Goal: Information Seeking & Learning: Learn about a topic

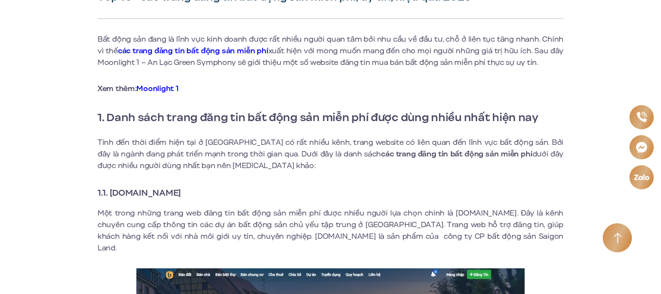
scroll to position [388, 0]
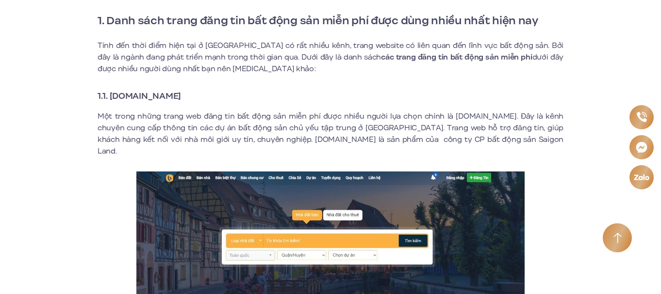
drag, startPoint x: 111, startPoint y: 95, endPoint x: 206, endPoint y: 91, distance: 95.2
click at [206, 91] on h3 "1.1. [DOMAIN_NAME]" at bounding box center [330, 96] width 466 height 14
copy strong "Batdongsanonline.vn"
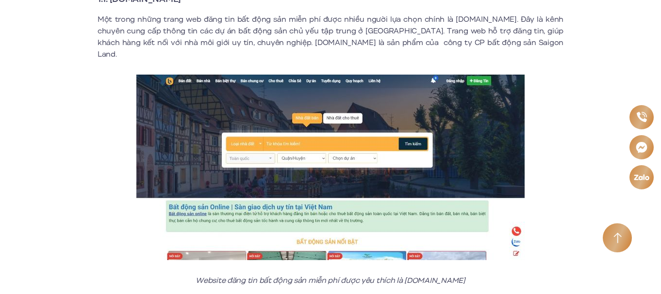
scroll to position [582, 0]
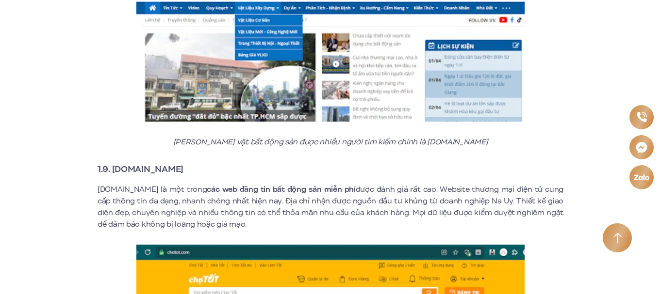
scroll to position [3104, 0]
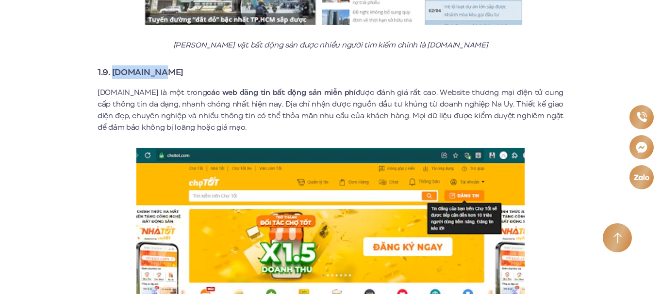
drag, startPoint x: 114, startPoint y: 60, endPoint x: 162, endPoint y: 55, distance: 48.7
click at [162, 66] on strong "1.9. [DOMAIN_NAME]" at bounding box center [140, 72] width 86 height 13
copy strong "Chotot.com"
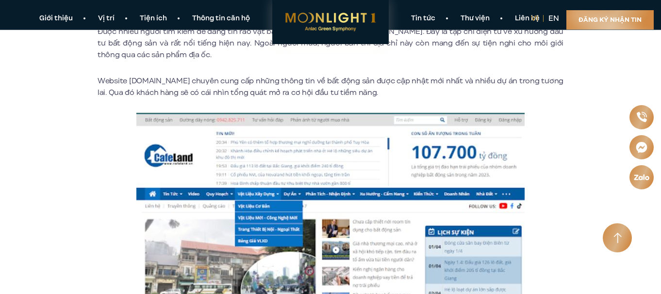
scroll to position [2724, 0]
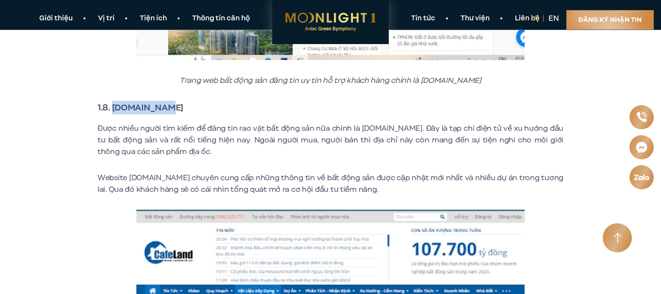
drag, startPoint x: 112, startPoint y: 94, endPoint x: 164, endPoint y: 96, distance: 52.4
click at [164, 101] on h3 "1.8. [DOMAIN_NAME]" at bounding box center [330, 108] width 466 height 14
copy strong "[DOMAIN_NAME]"
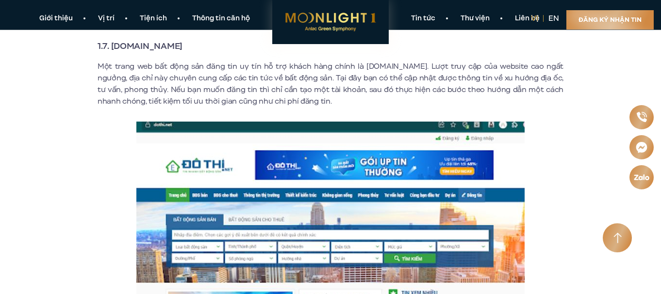
scroll to position [2385, 0]
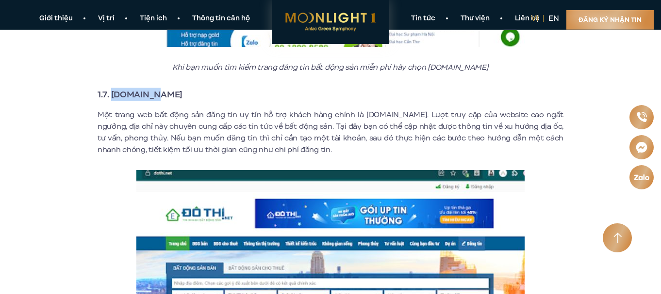
drag, startPoint x: 114, startPoint y: 81, endPoint x: 151, endPoint y: 82, distance: 36.9
click at [151, 88] on strong "1.7. [DOMAIN_NAME]" at bounding box center [139, 94] width 85 height 13
copy strong "[DOMAIN_NAME]"
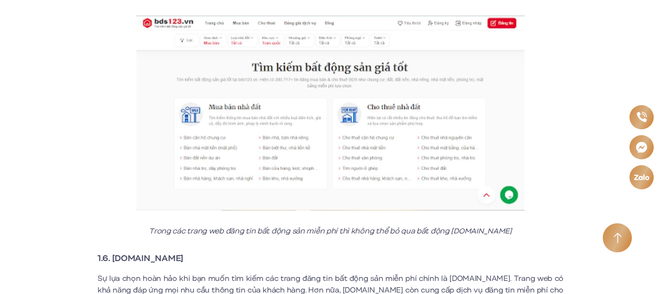
scroll to position [1948, 0]
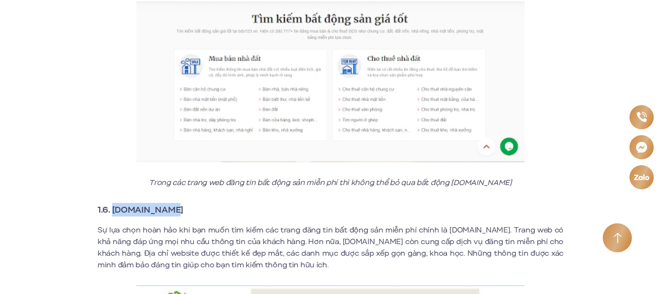
drag, startPoint x: 112, startPoint y: 196, endPoint x: 168, endPoint y: 197, distance: 56.3
click at [168, 204] on strong "1.6. [DOMAIN_NAME]" at bounding box center [140, 210] width 86 height 13
copy strong "[DOMAIN_NAME]"
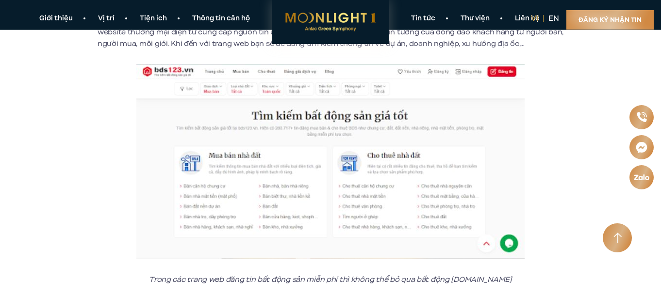
scroll to position [1706, 0]
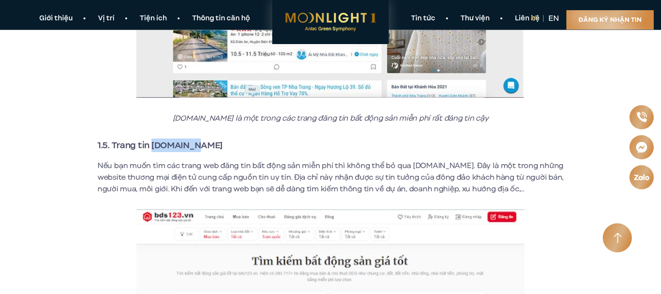
drag, startPoint x: 159, startPoint y: 132, endPoint x: 200, endPoint y: 137, distance: 41.0
click at [200, 139] on h3 "1.5. Trang tin [DOMAIN_NAME]" at bounding box center [330, 146] width 466 height 14
copy strong "[DOMAIN_NAME]"
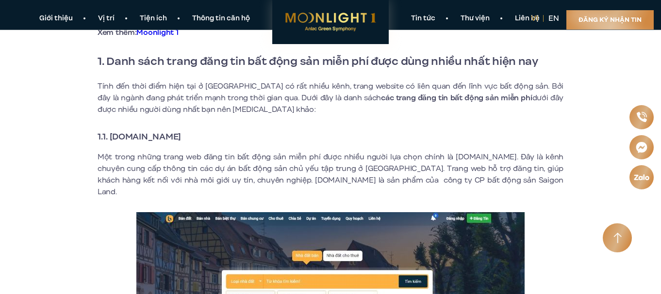
scroll to position [299, 0]
